Goal: Information Seeking & Learning: Check status

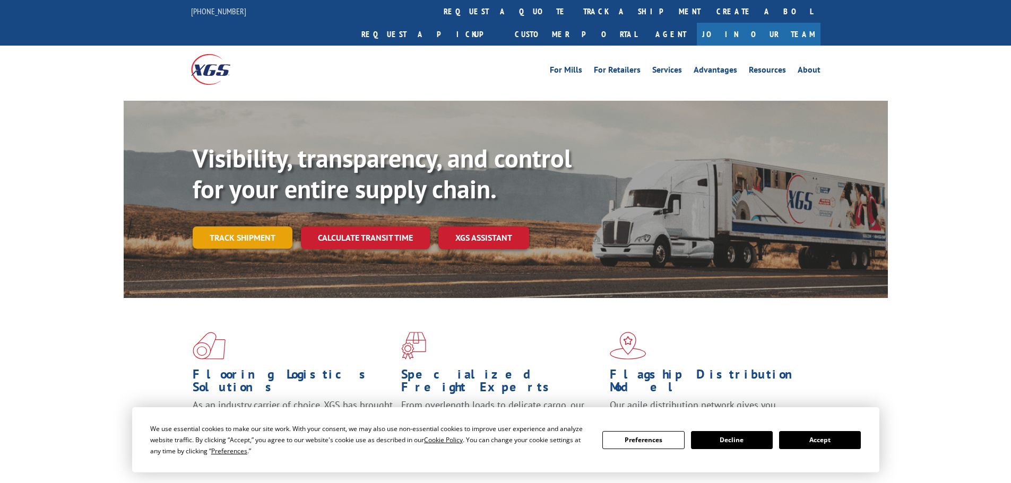
click at [262, 227] on link "Track shipment" at bounding box center [243, 238] width 100 height 22
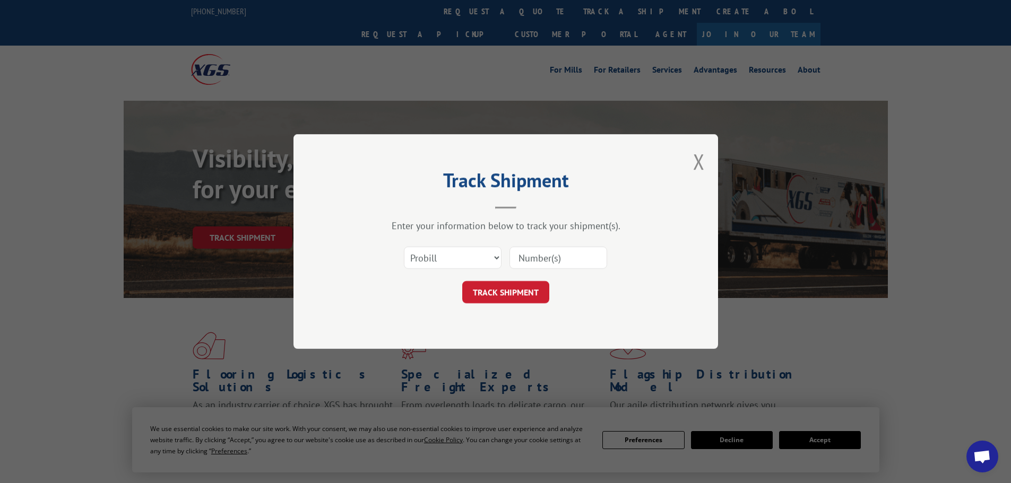
click at [530, 263] on input at bounding box center [558, 258] width 98 height 22
paste input "17524113"
type input "17524113"
click at [501, 292] on button "TRACK SHIPMENT" at bounding box center [505, 292] width 87 height 22
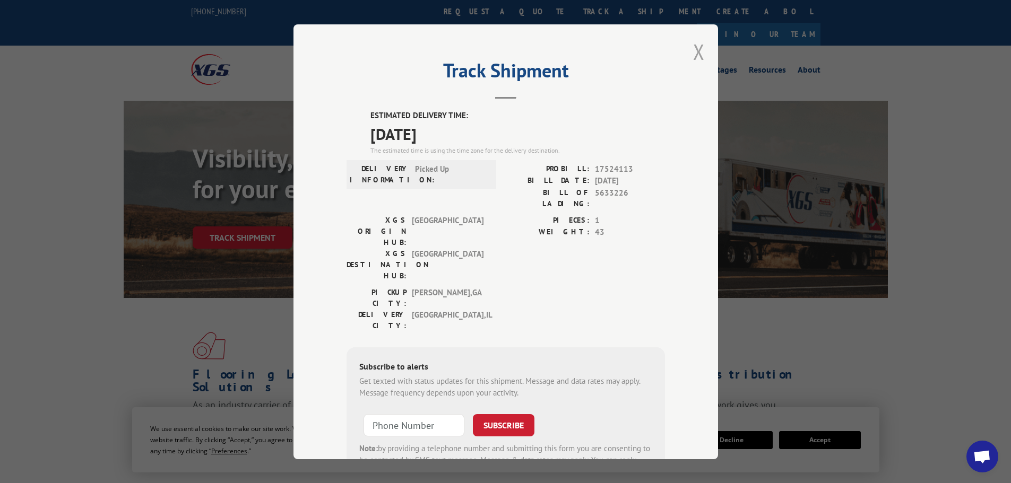
click at [693, 54] on button "Close modal" at bounding box center [699, 52] width 12 height 28
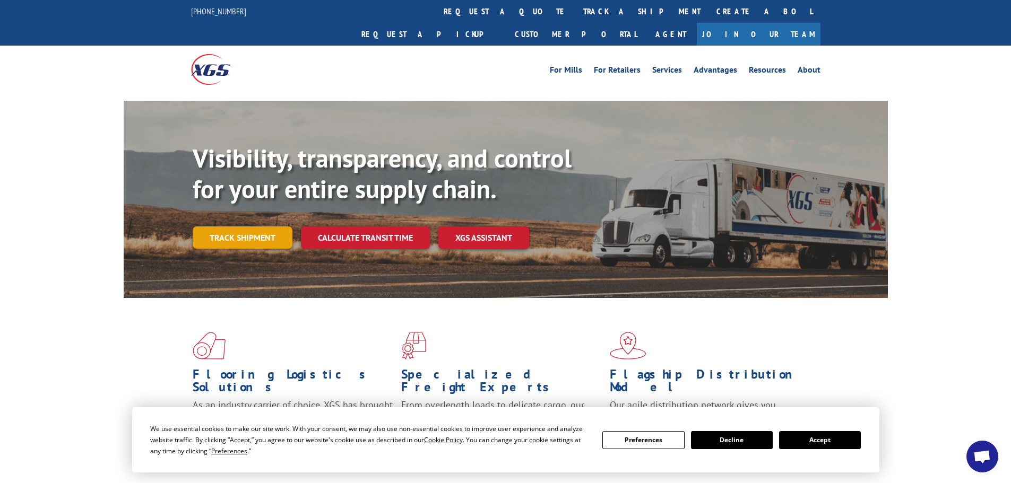
click at [253, 227] on link "Track shipment" at bounding box center [243, 238] width 100 height 22
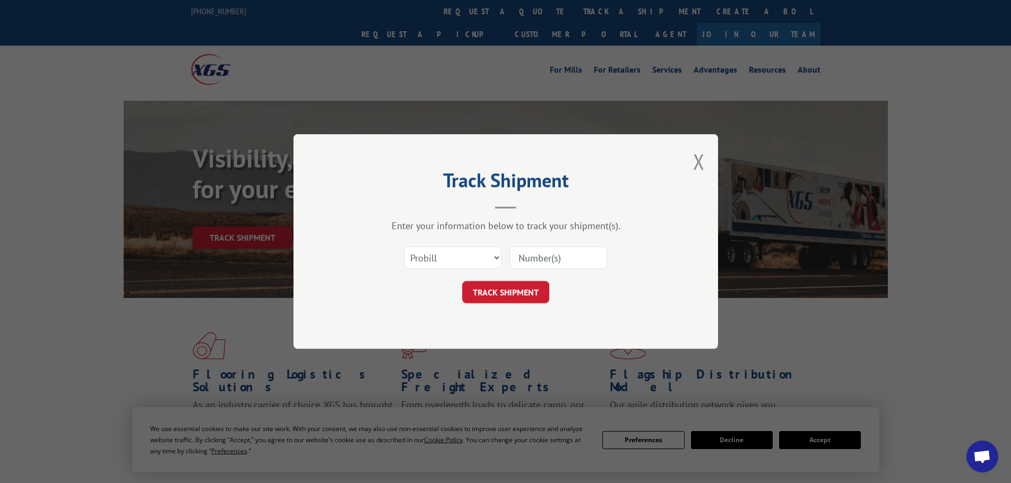
click at [553, 260] on input at bounding box center [558, 258] width 98 height 22
paste input "17524113"
type input "17524113"
click at [514, 292] on button "TRACK SHIPMENT" at bounding box center [505, 292] width 87 height 22
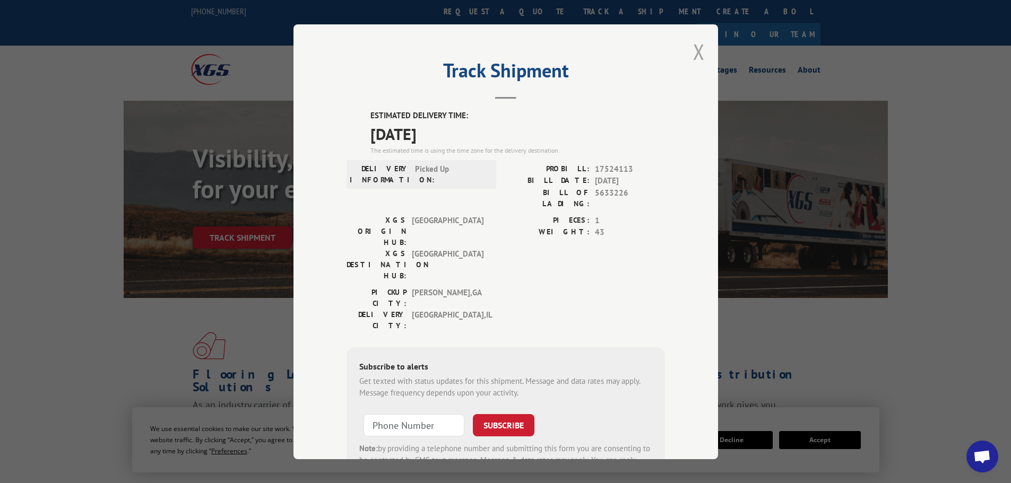
click at [695, 50] on button "Close modal" at bounding box center [699, 52] width 12 height 28
